Goal: Information Seeking & Learning: Learn about a topic

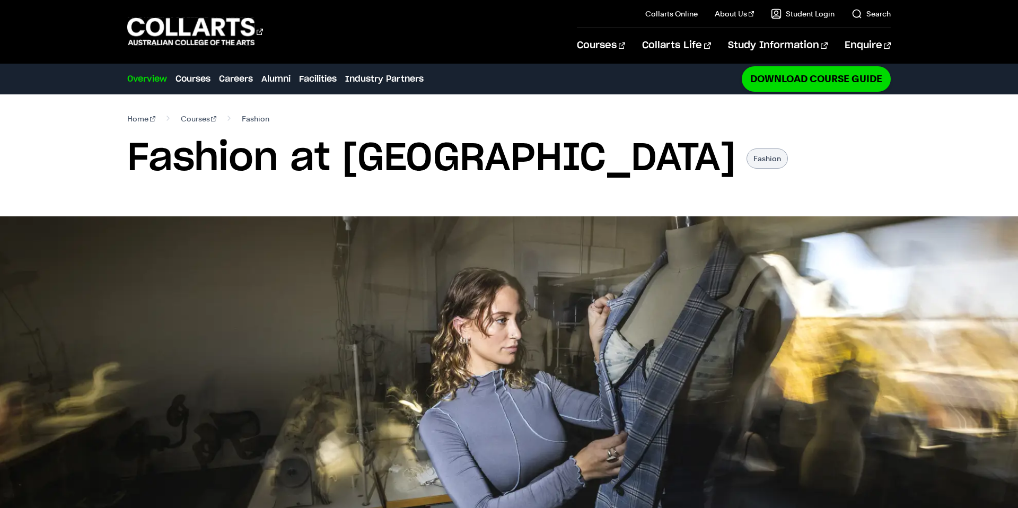
scroll to position [7, 0]
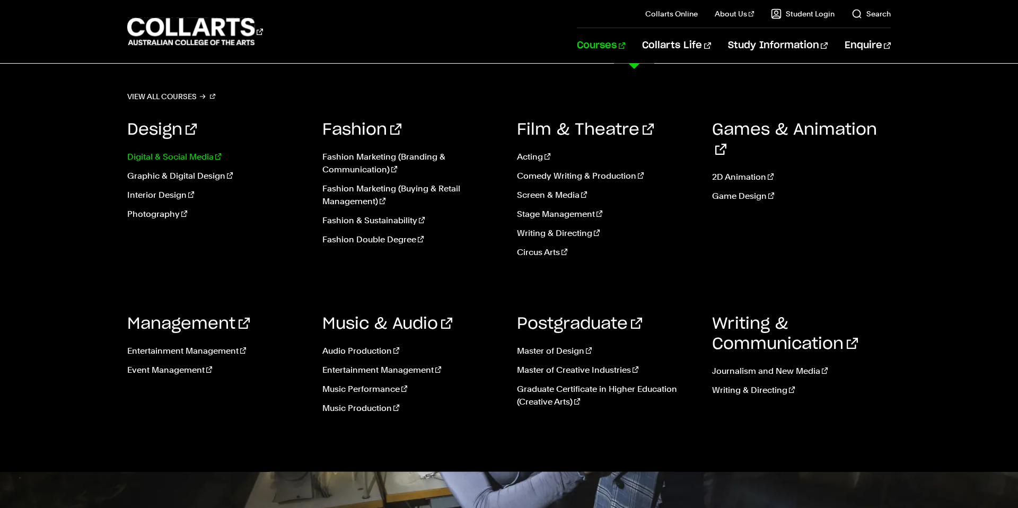
click at [172, 160] on link "Digital & Social Media" at bounding box center [216, 157] width 179 height 13
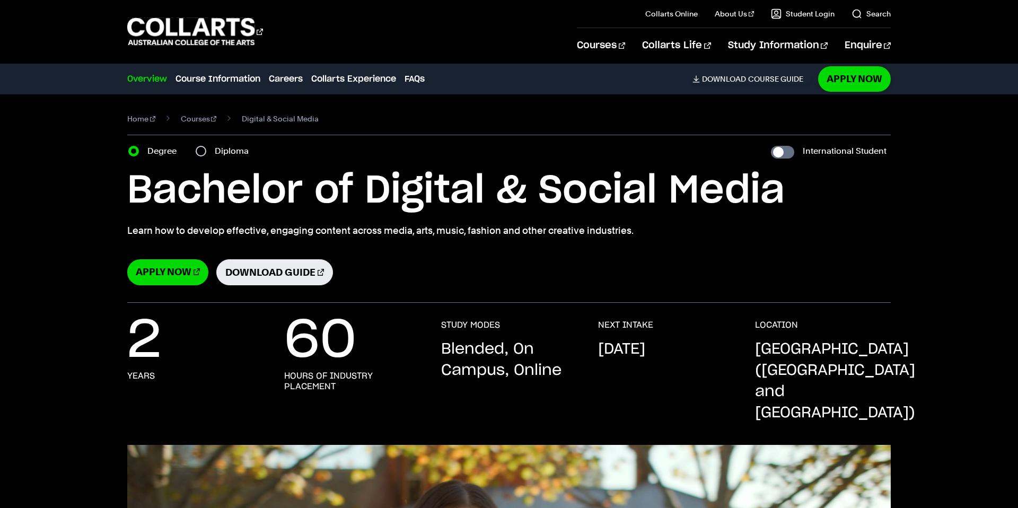
click at [502, 248] on div "Bachelor of Digital & Social Media Learn how to develop effective, engaging con…" at bounding box center [508, 226] width 763 height 118
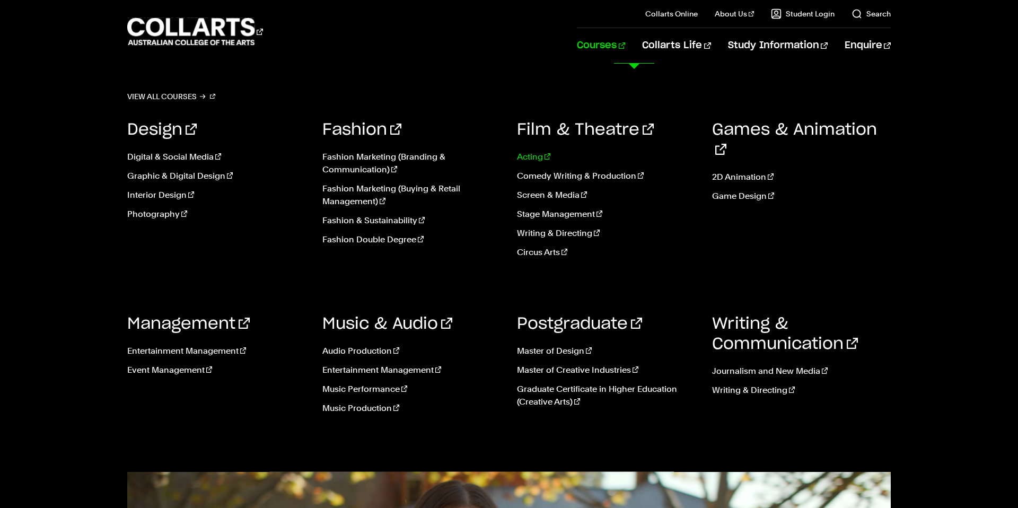
click at [543, 154] on link "Acting" at bounding box center [606, 157] width 179 height 13
